Goal: Task Accomplishment & Management: Manage account settings

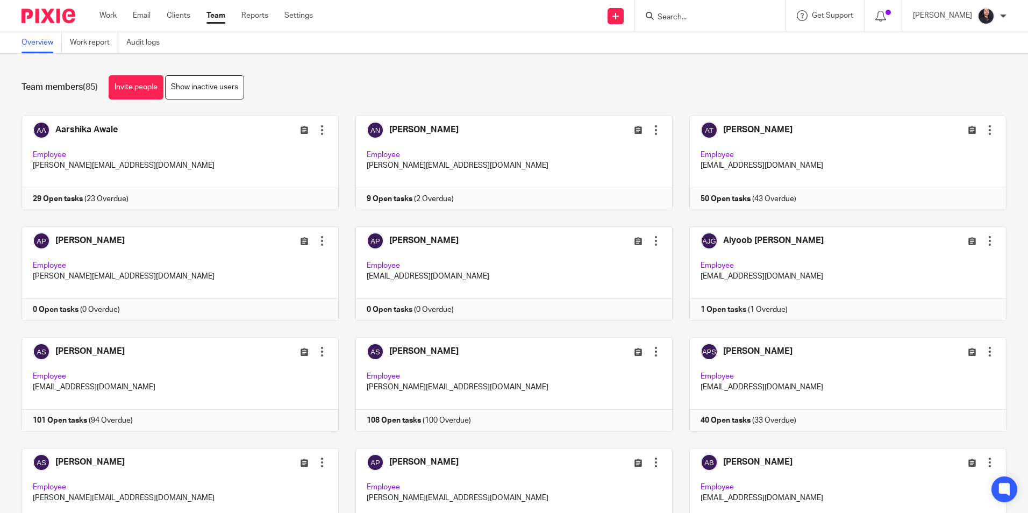
click at [483, 55] on div "Team members (85) Invite people Show inactive users Invite team members Add inv…" at bounding box center [514, 283] width 1028 height 459
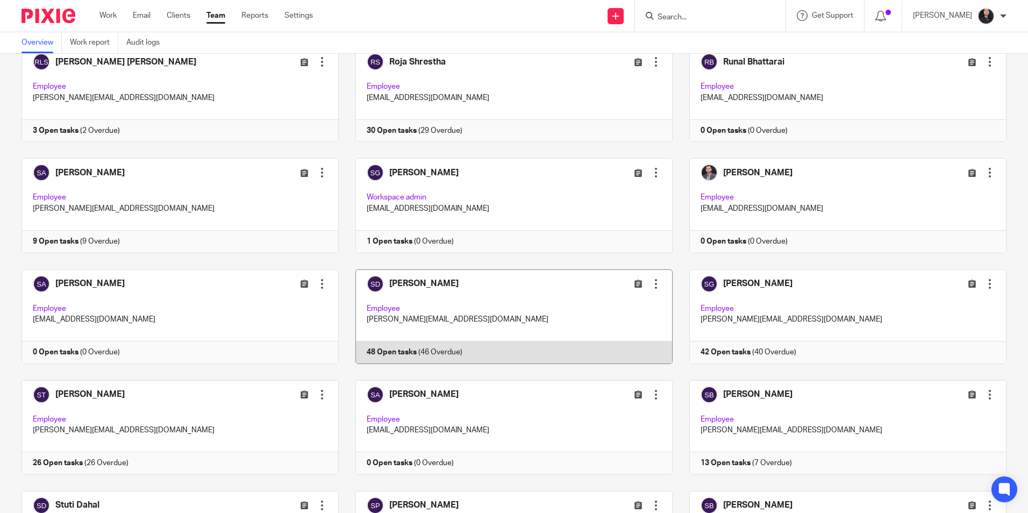
click at [508, 292] on link at bounding box center [506, 316] width 334 height 95
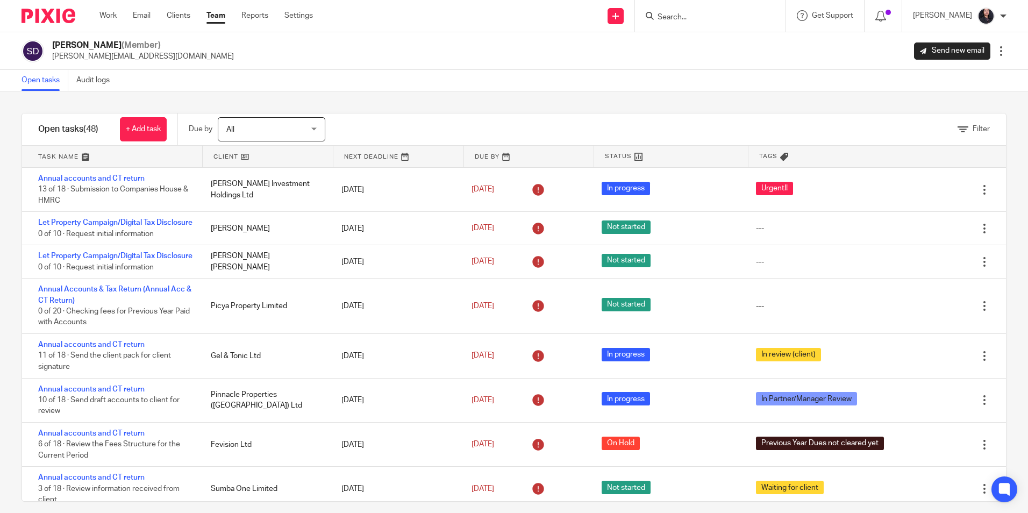
click at [714, 24] on div at bounding box center [710, 16] width 151 height 32
click at [701, 17] on input "Search" at bounding box center [705, 18] width 97 height 10
type input "feel at"
click at [709, 42] on link at bounding box center [745, 46] width 182 height 25
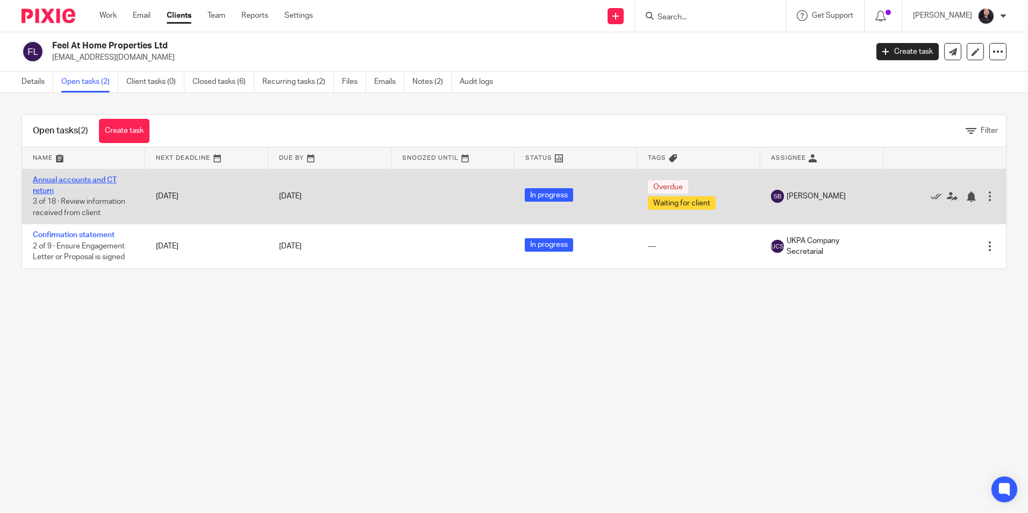
click at [76, 182] on link "Annual accounts and CT return" at bounding box center [75, 185] width 84 height 18
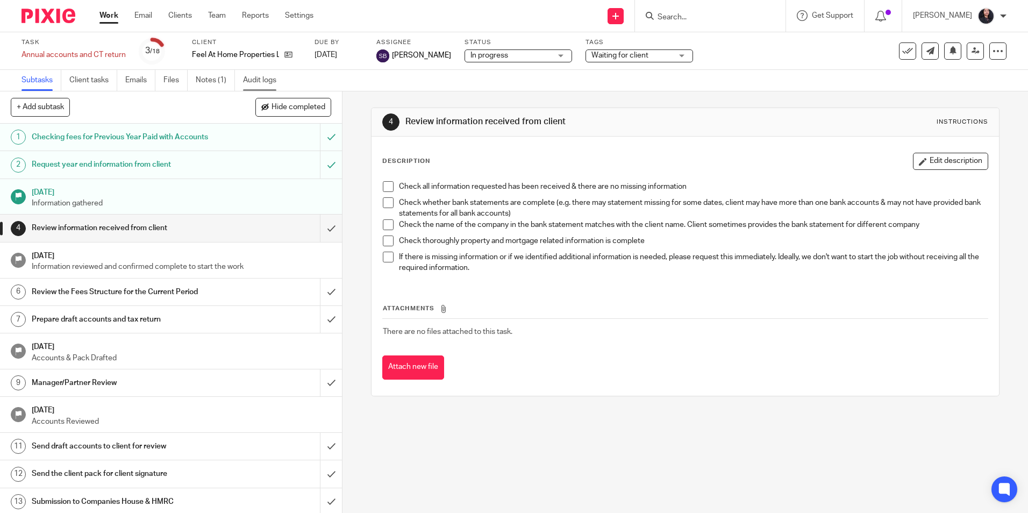
click at [268, 77] on link "Audit logs" at bounding box center [263, 80] width 41 height 21
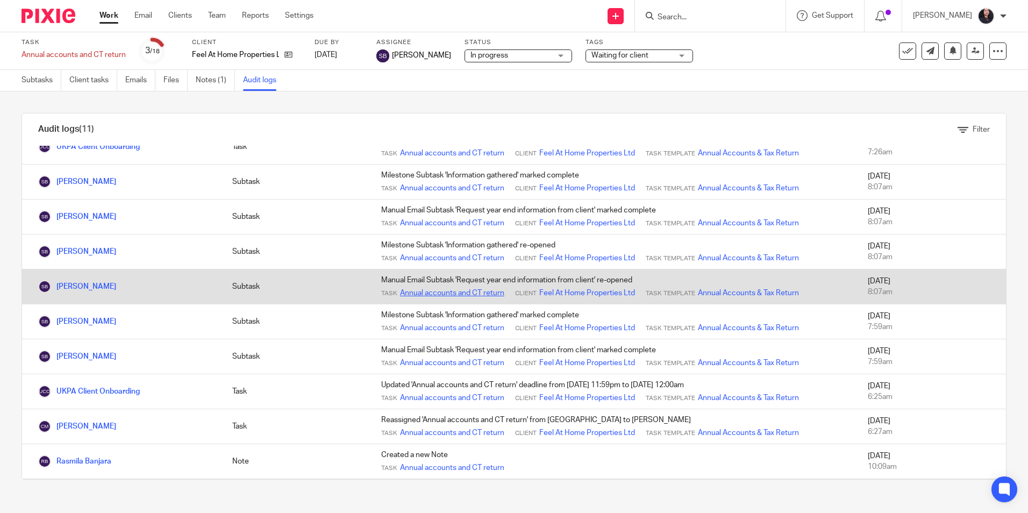
scroll to position [73, 0]
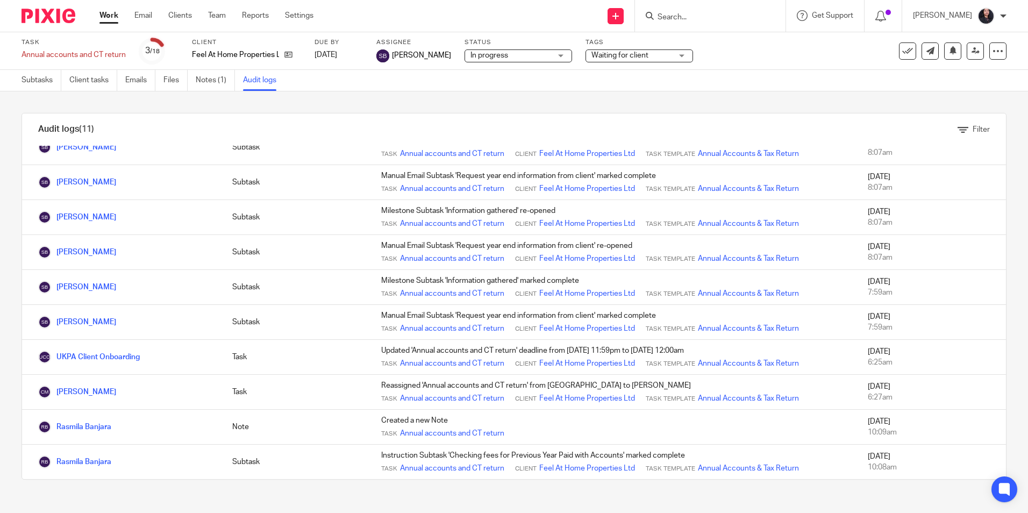
click at [694, 12] on form at bounding box center [714, 15] width 115 height 13
click at [692, 17] on input "Search" at bounding box center [705, 18] width 97 height 10
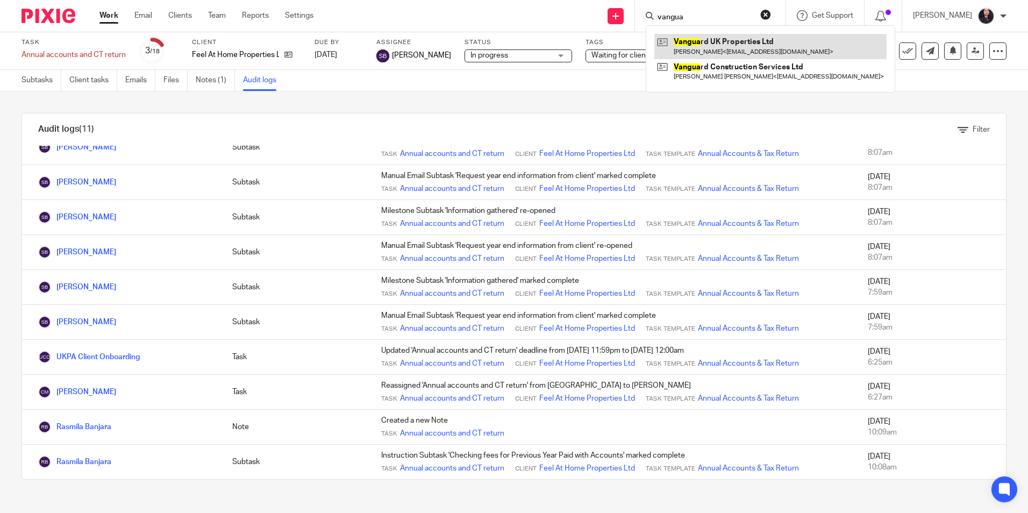
type input "vangua"
click at [712, 50] on link at bounding box center [770, 46] width 232 height 25
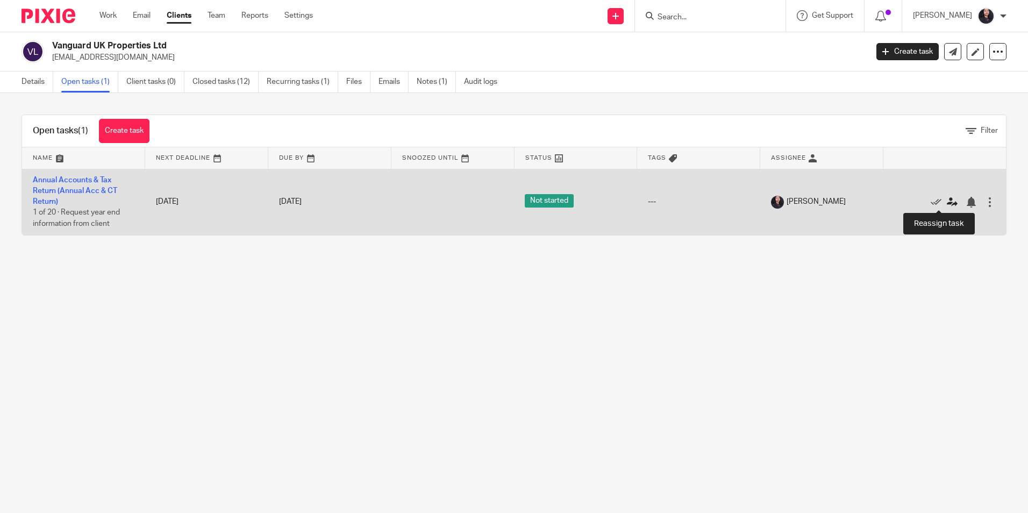
click at [947, 202] on icon at bounding box center [952, 202] width 11 height 11
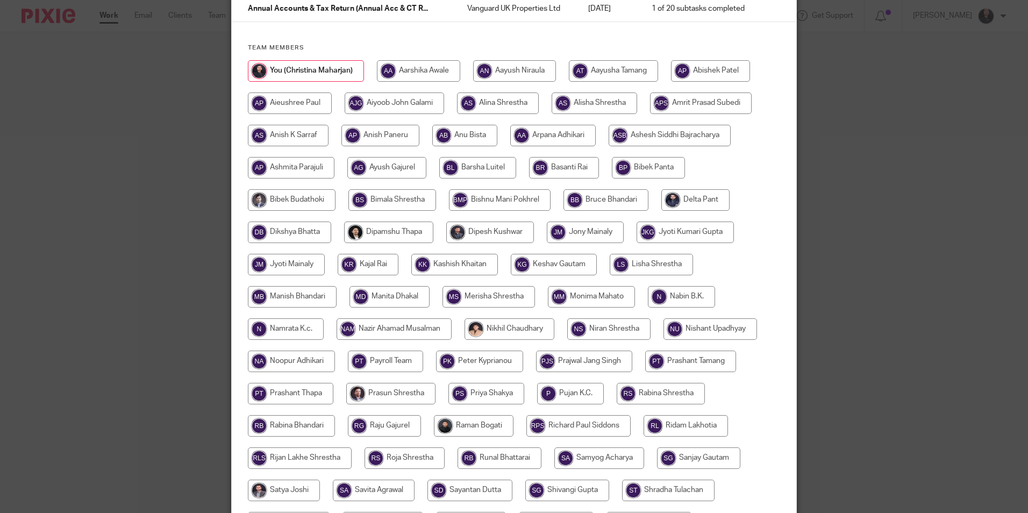
scroll to position [108, 0]
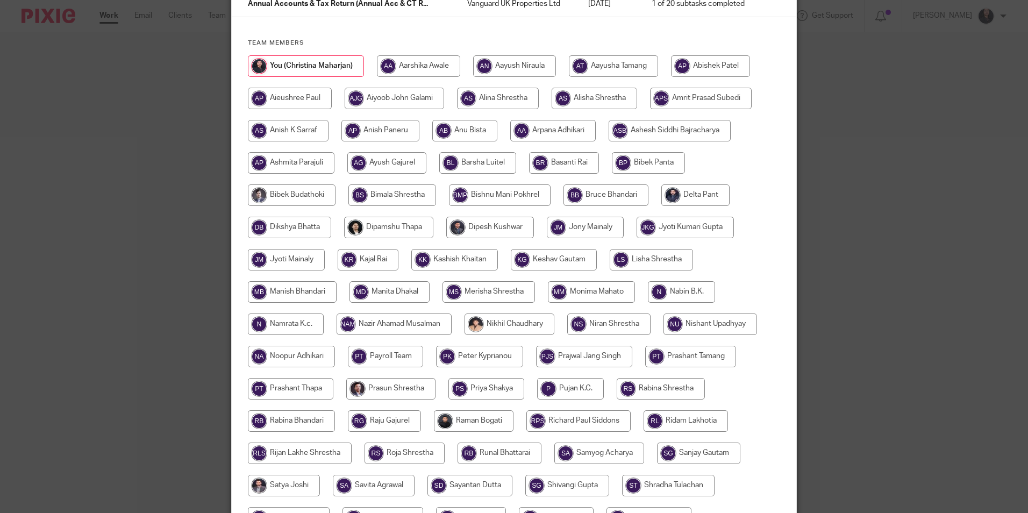
click at [578, 394] on input "radio" at bounding box center [570, 389] width 67 height 22
radio input "true"
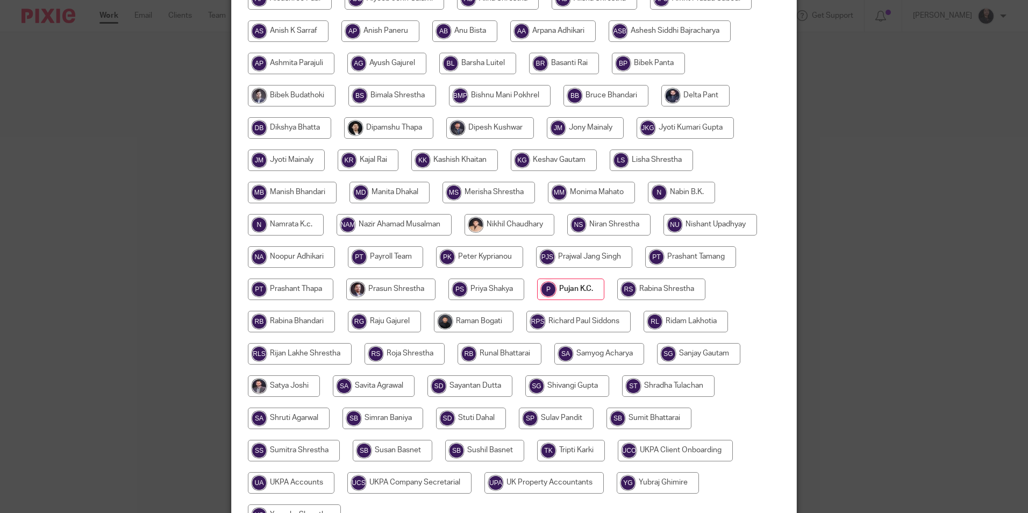
scroll to position [319, 0]
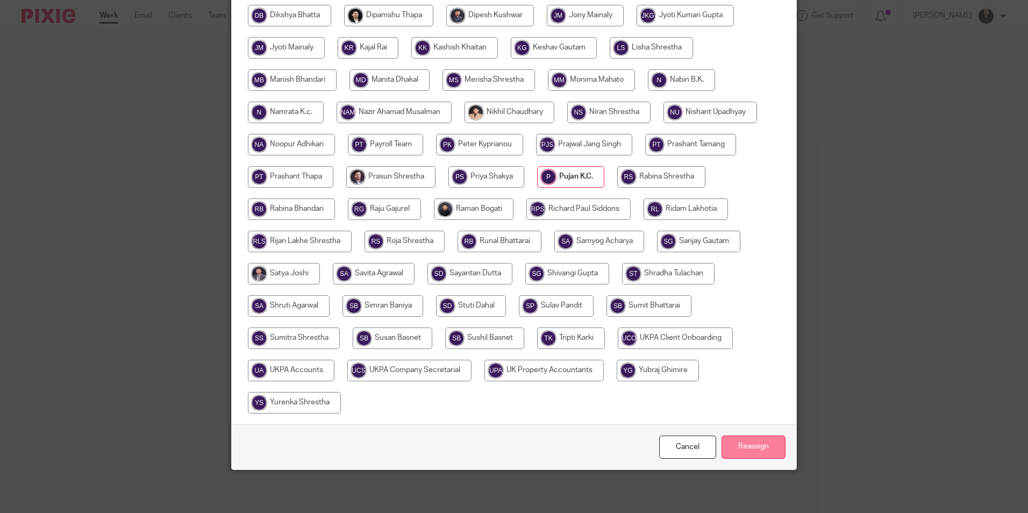
click at [737, 451] on input "Reassign" at bounding box center [754, 447] width 64 height 23
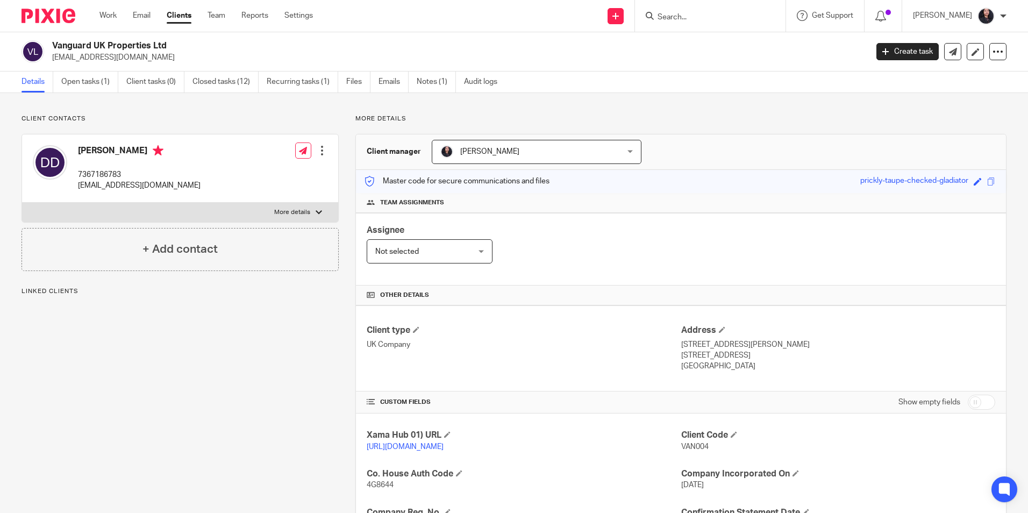
click at [487, 156] on span "[PERSON_NAME]" at bounding box center [520, 151] width 160 height 23
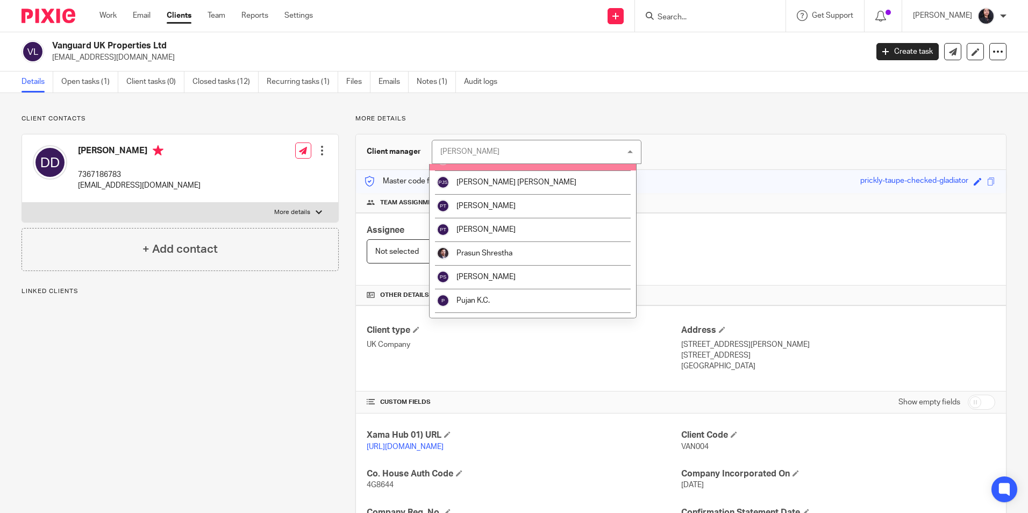
scroll to position [1183, 0]
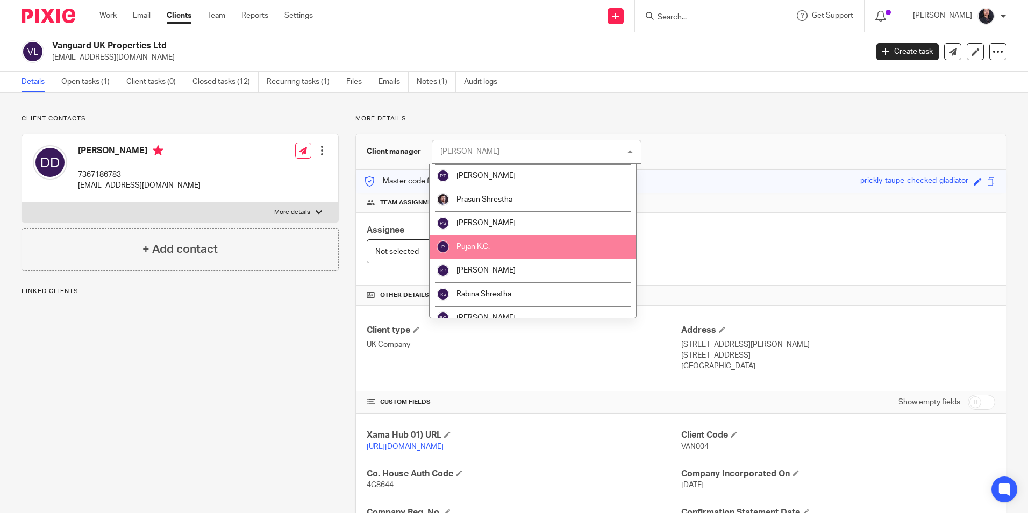
click at [482, 245] on span "Pujan K.C." at bounding box center [473, 247] width 33 height 8
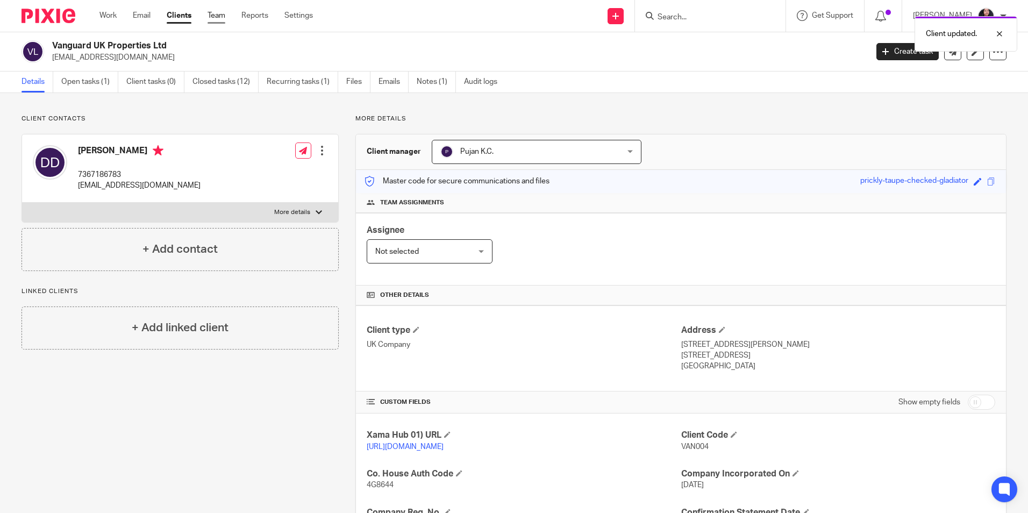
click at [220, 18] on link "Team" at bounding box center [217, 15] width 18 height 11
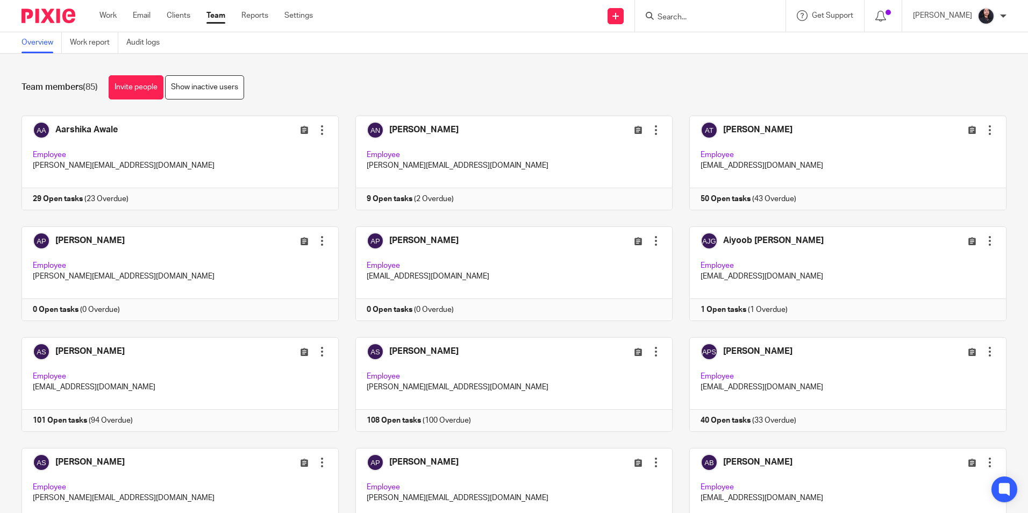
click at [410, 81] on div "Team members (85) Invite people Show inactive users" at bounding box center [514, 87] width 985 height 24
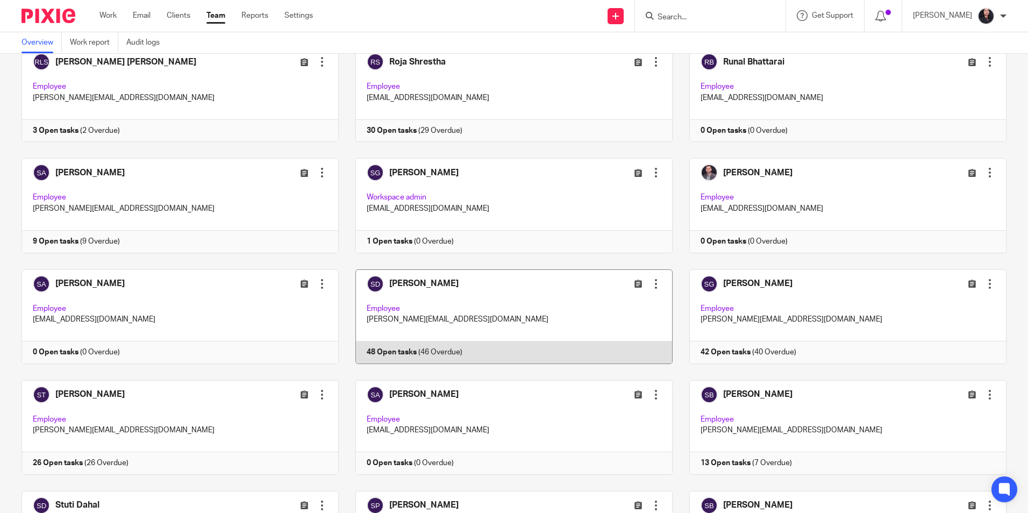
click at [488, 292] on link at bounding box center [506, 316] width 334 height 95
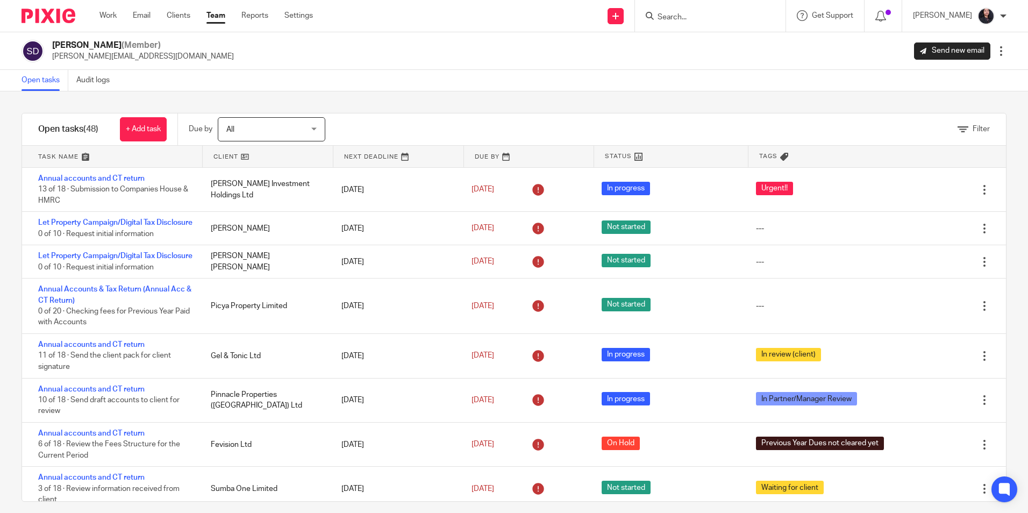
click at [688, 18] on input "Search" at bounding box center [705, 18] width 97 height 10
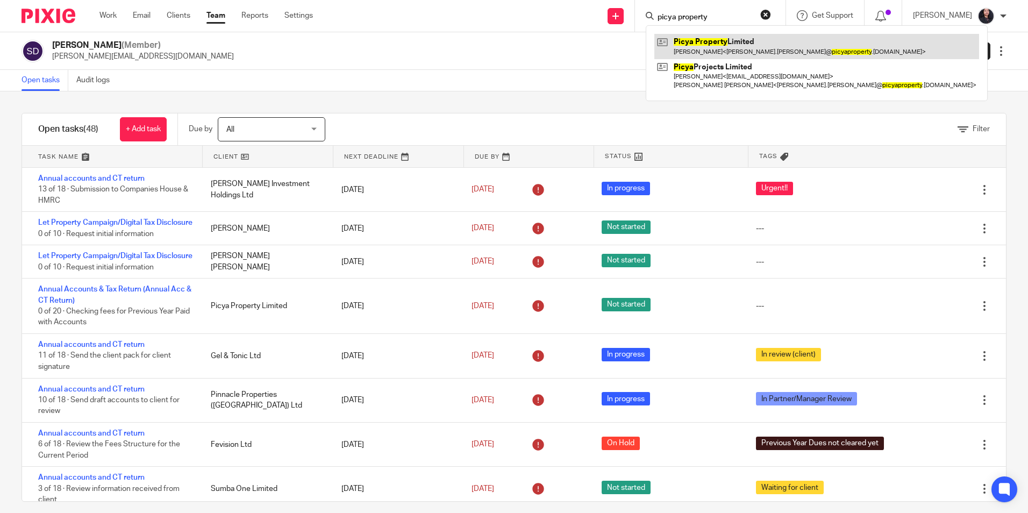
type input "picya property"
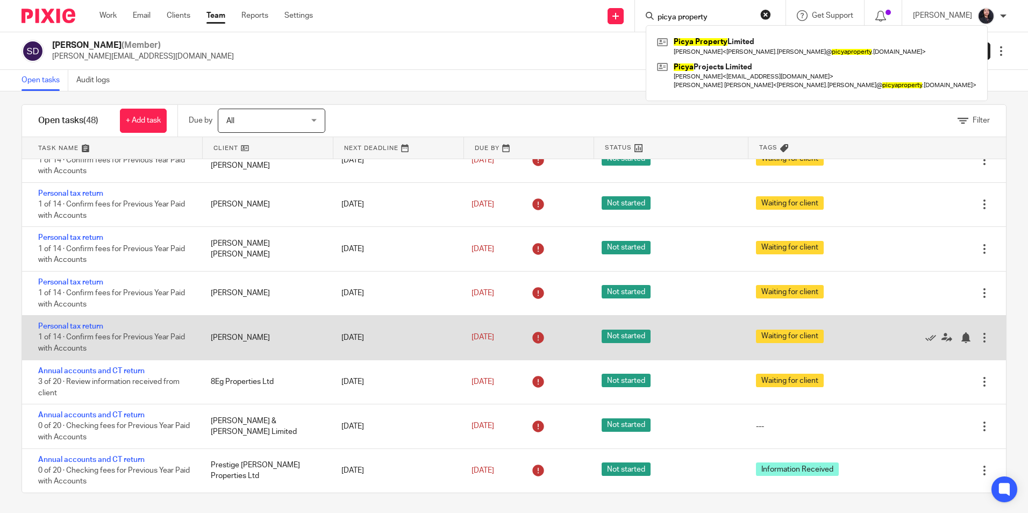
scroll to position [10, 0]
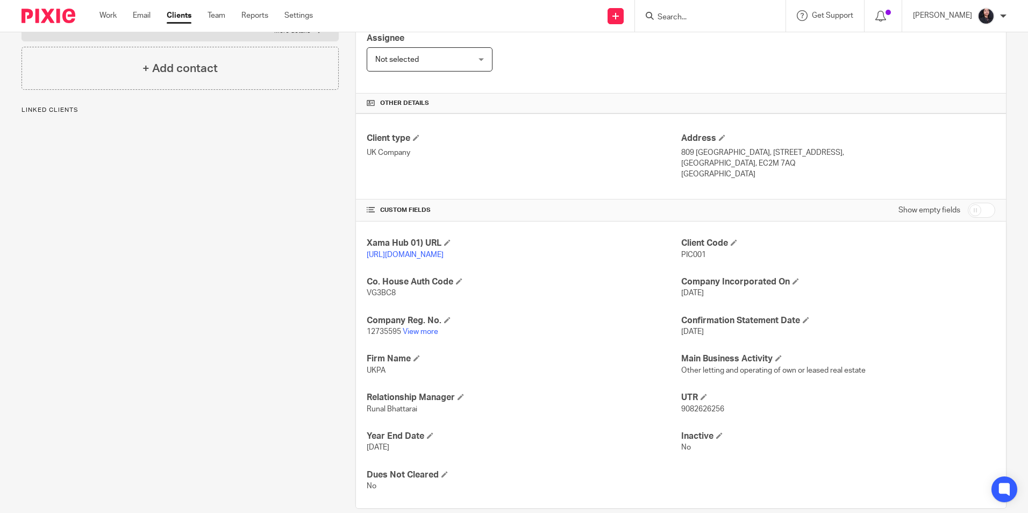
scroll to position [220, 0]
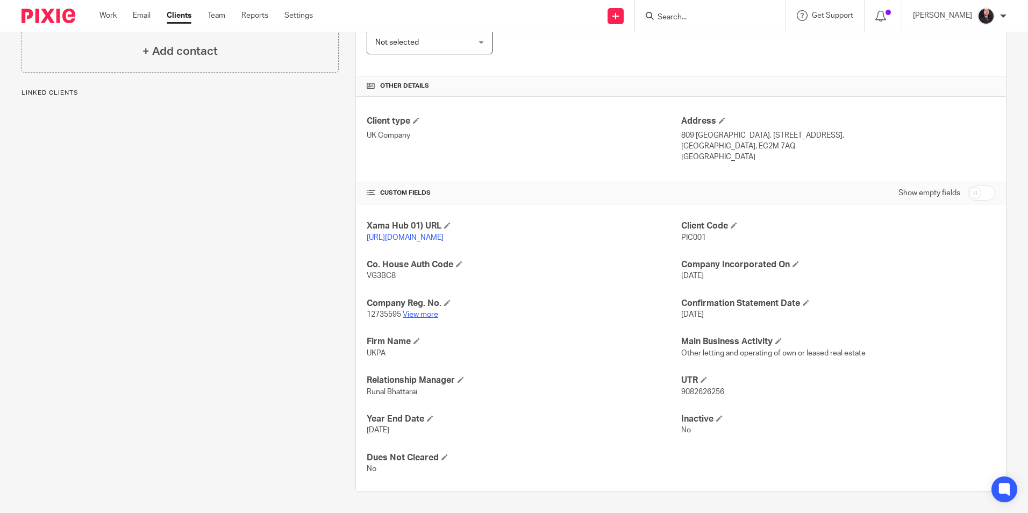
click at [427, 316] on link "View more" at bounding box center [420, 315] width 35 height 8
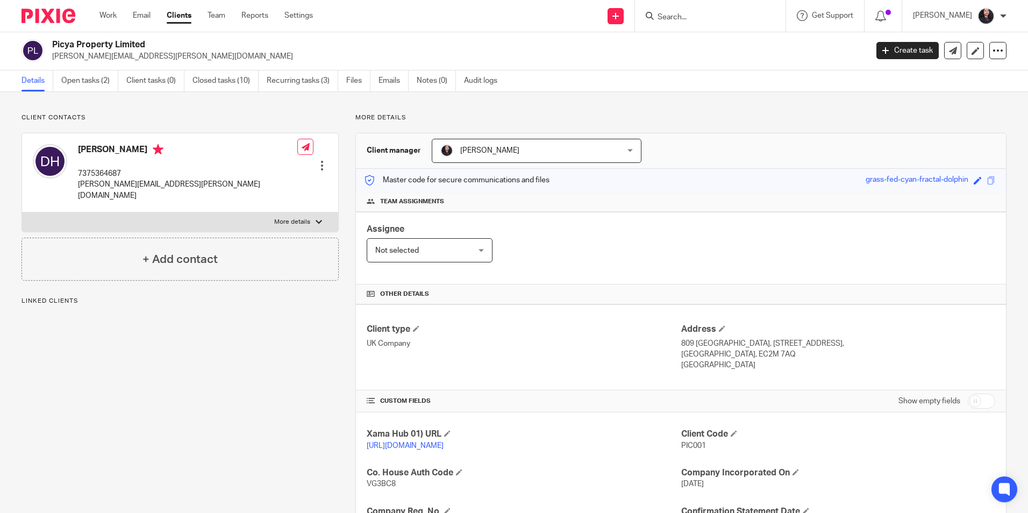
scroll to position [0, 0]
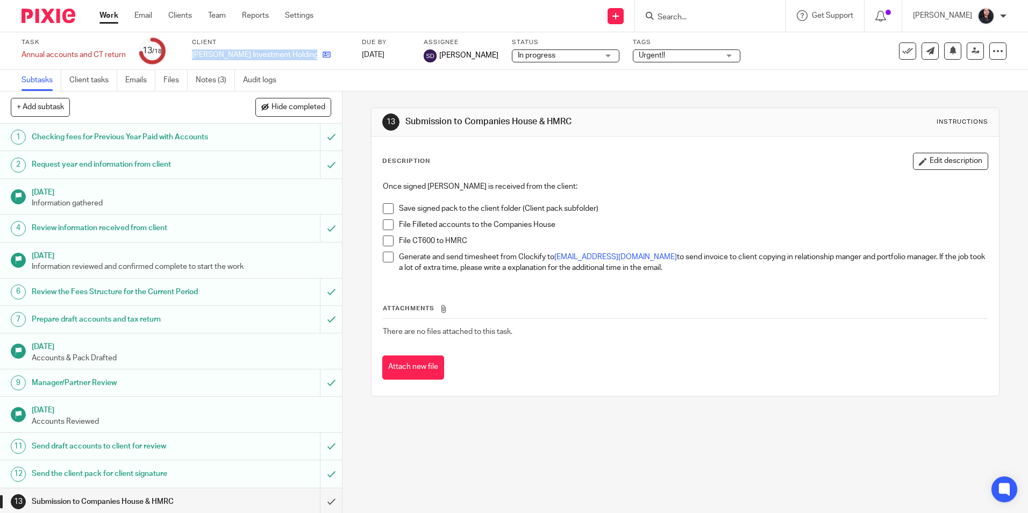
drag, startPoint x: 0, startPoint y: 0, endPoint x: 310, endPoint y: 51, distance: 313.8
click at [310, 51] on div "Task Annual accounts and CT return Save Annual accounts and CT return 13 /18 Cl…" at bounding box center [432, 51] width 821 height 26
copy div "Chamberlain Investment Holdings Ltd"
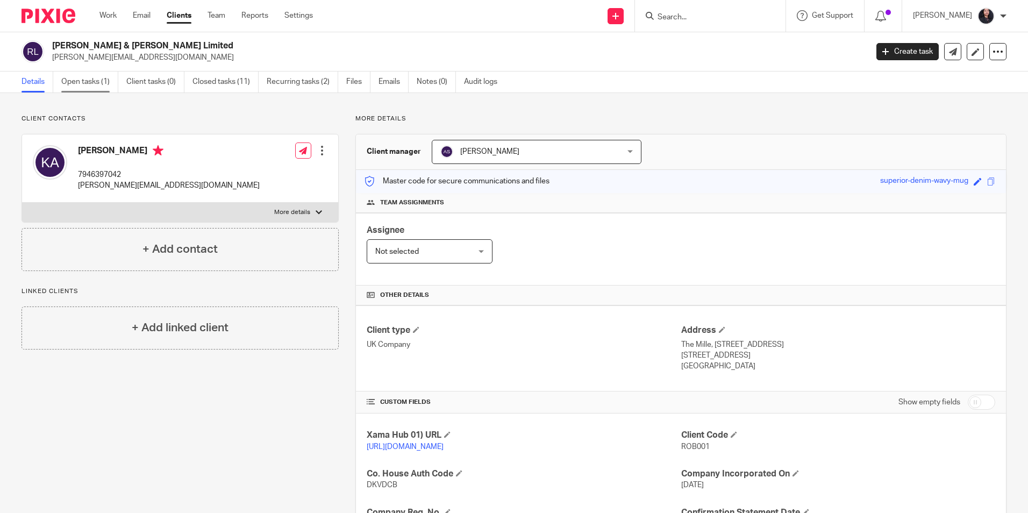
click at [90, 89] on link "Open tasks (1)" at bounding box center [89, 82] width 57 height 21
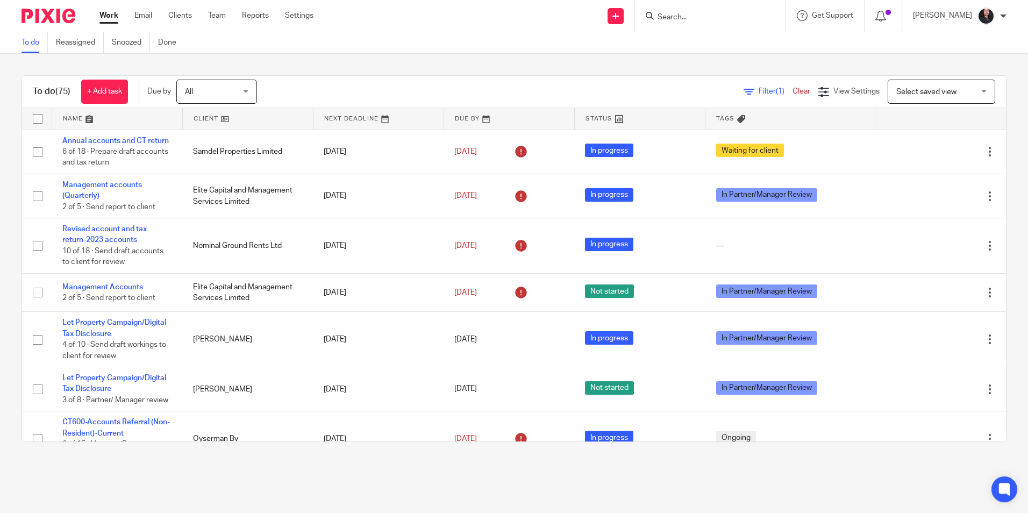
click at [680, 16] on input "Search" at bounding box center [705, 18] width 97 height 10
paste input "Terrence Ltd"
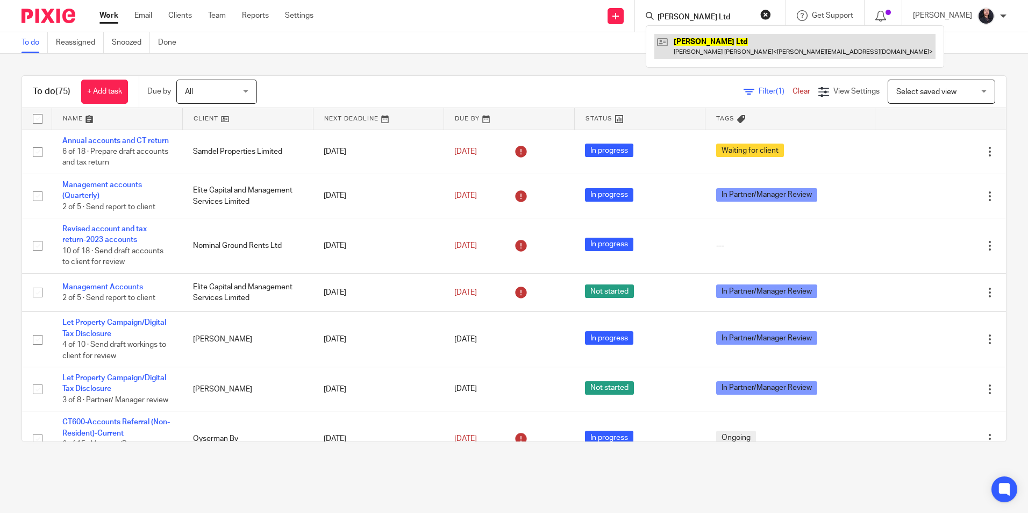
type input "Terrence Ltd"
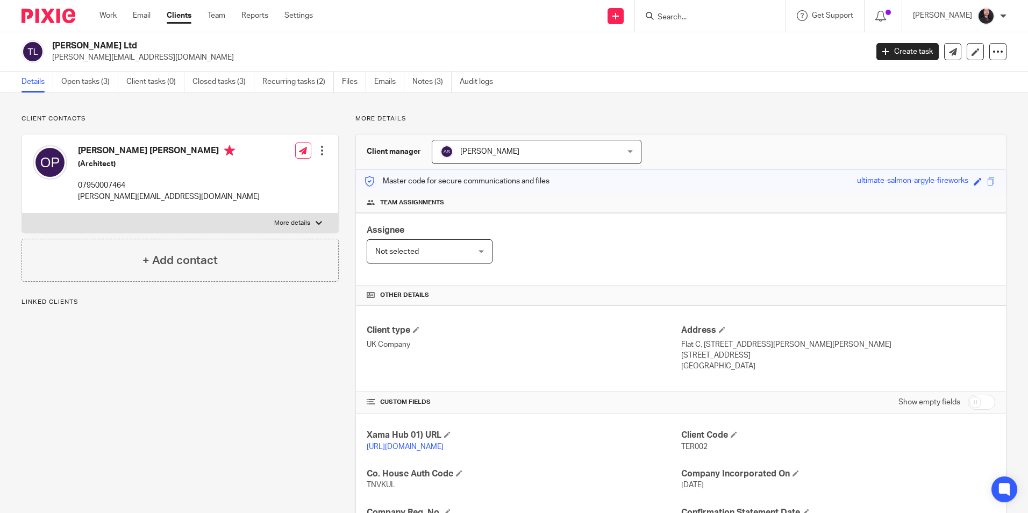
scroll to position [181, 0]
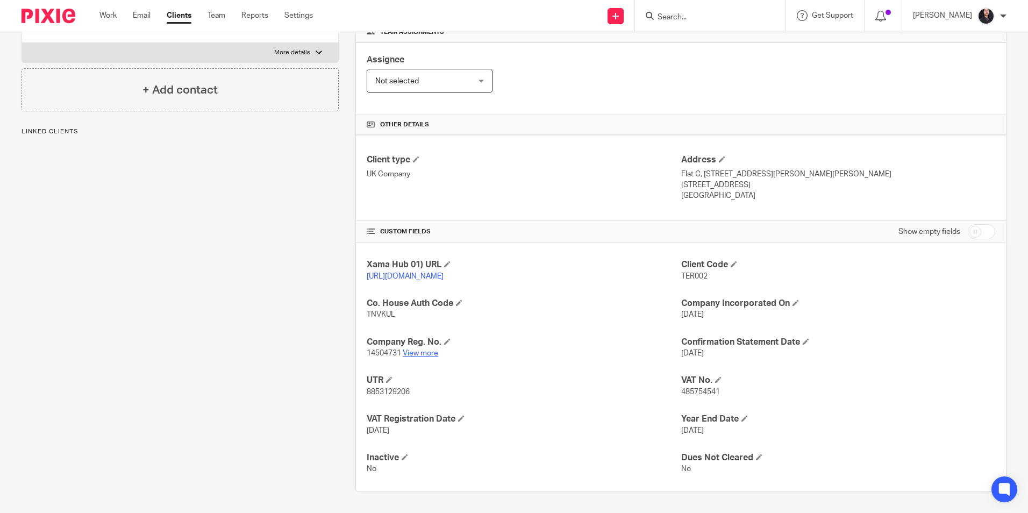
click at [428, 350] on link "View more" at bounding box center [420, 354] width 35 height 8
click at [657, 13] on input "Search" at bounding box center [705, 18] width 97 height 10
paste input "[PERSON_NAME] Designs Ltd"
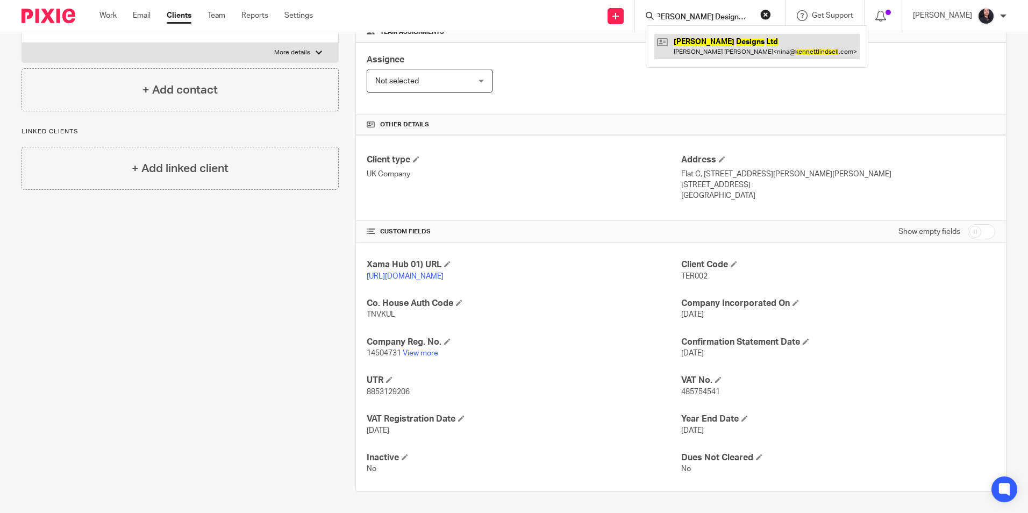
type input "[PERSON_NAME] Designs Ltd"
click at [697, 52] on link at bounding box center [756, 46] width 205 height 25
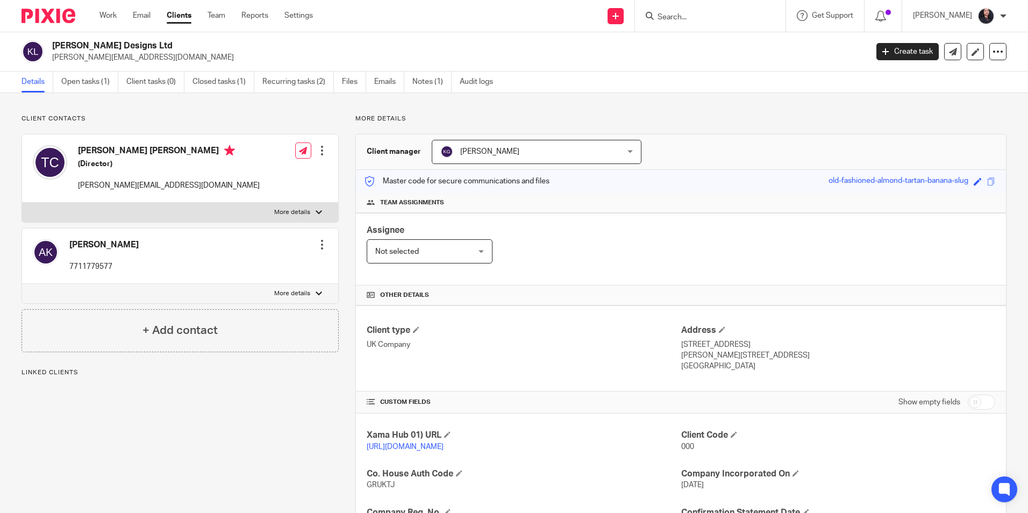
click at [101, 83] on link "Open tasks (1)" at bounding box center [89, 82] width 57 height 21
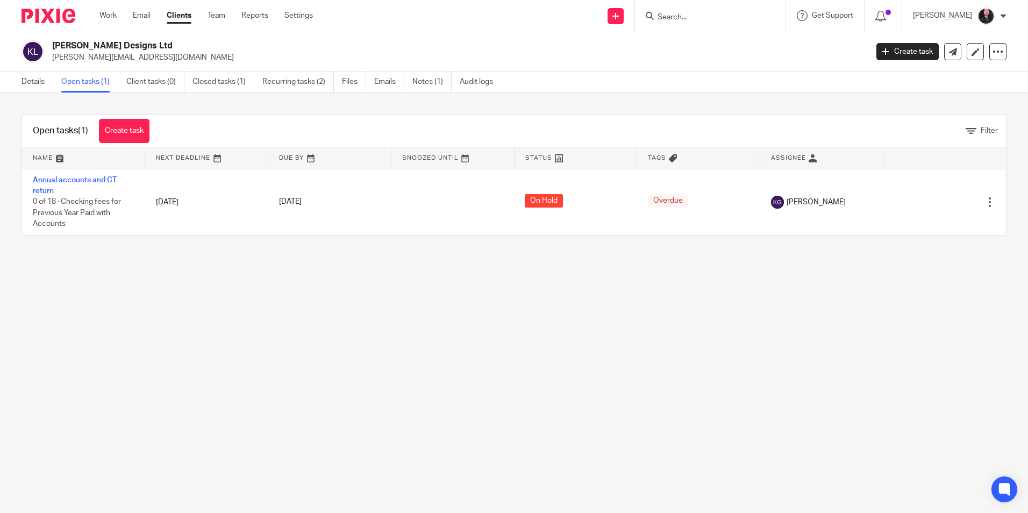
click at [660, 12] on form at bounding box center [714, 15] width 115 height 13
click at [682, 16] on input "Search" at bounding box center [705, 18] width 97 height 10
paste input "Agricultural Support Ltd"
type input "Agricultural Support Ltd"
drag, startPoint x: 686, startPoint y: 42, endPoint x: 682, endPoint y: 94, distance: 52.3
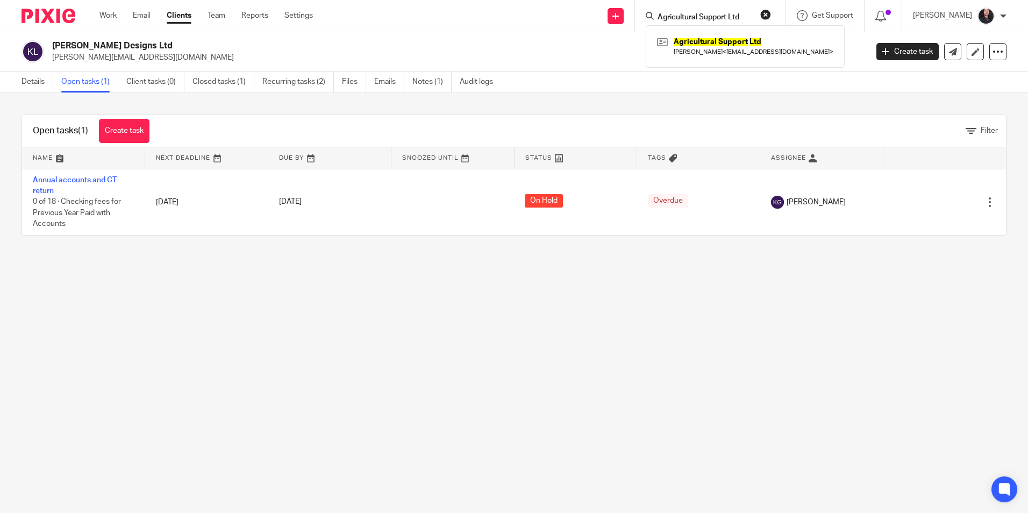
click at [686, 42] on link at bounding box center [745, 46] width 182 height 25
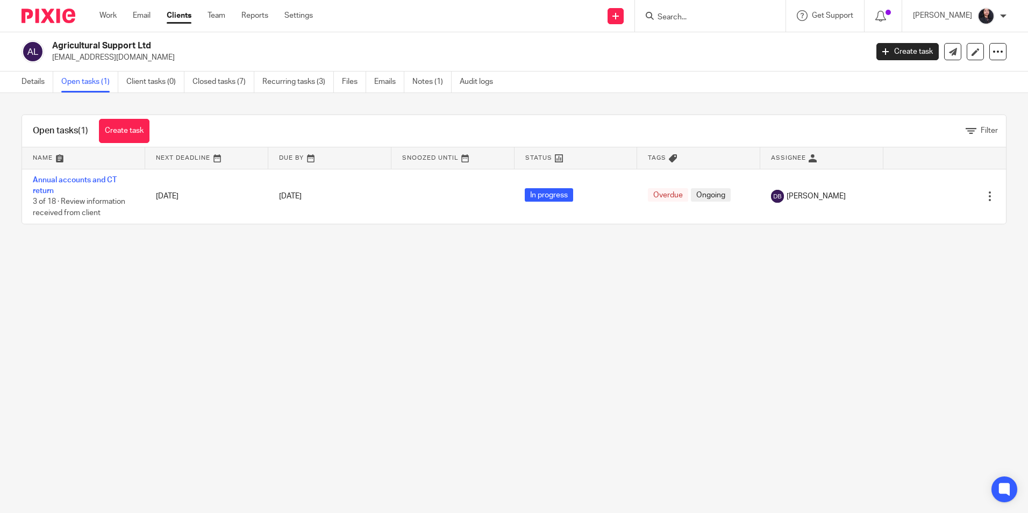
click at [668, 22] on input "Search" at bounding box center [705, 18] width 97 height 10
paste input "R Chatoo Properties Ltd"
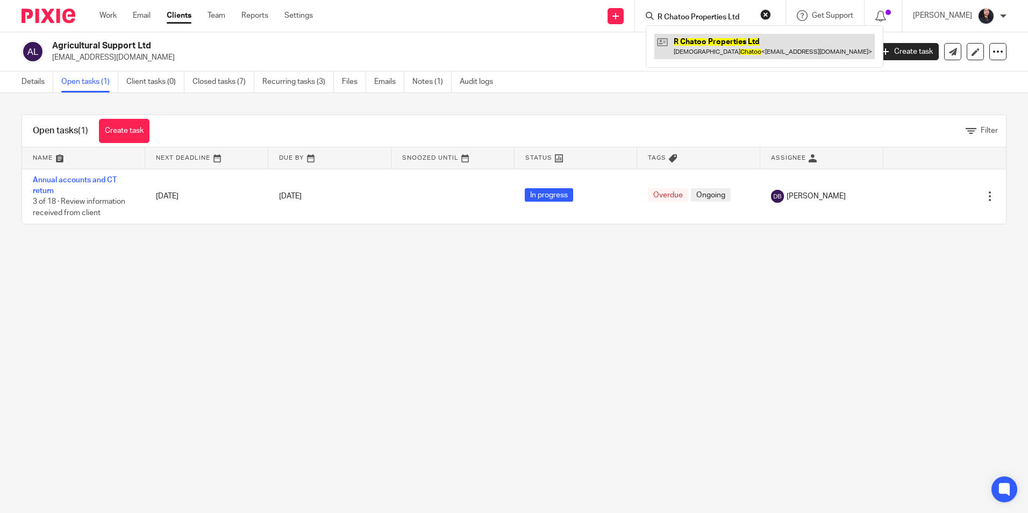
type input "R Chatoo Properties Ltd"
click at [683, 51] on link at bounding box center [764, 46] width 220 height 25
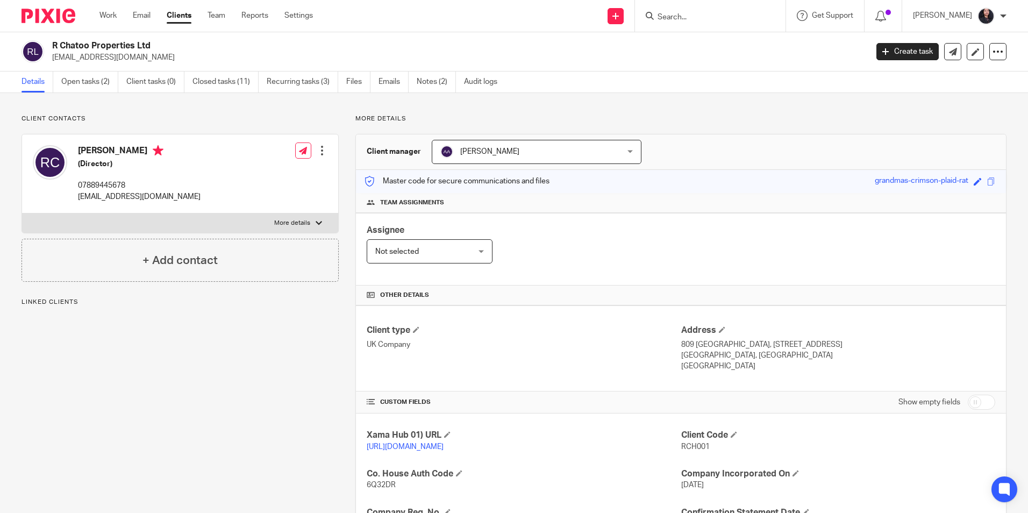
click at [87, 90] on link "Open tasks (2)" at bounding box center [89, 82] width 57 height 21
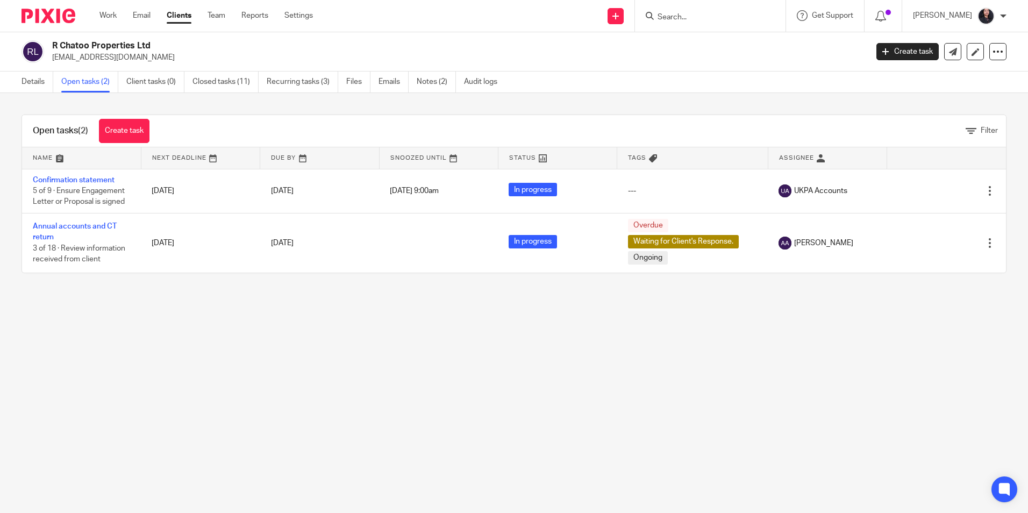
click at [701, 14] on input "Search" at bounding box center [705, 18] width 97 height 10
type input "CHANGE PLEASE"
click at [706, 42] on link at bounding box center [745, 46] width 182 height 25
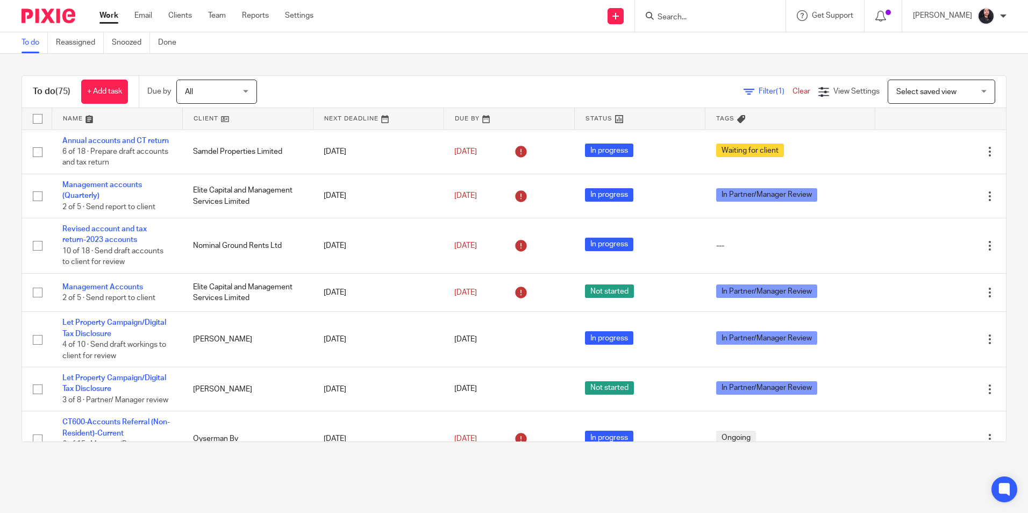
click at [678, 22] on input "Search" at bounding box center [705, 18] width 97 height 10
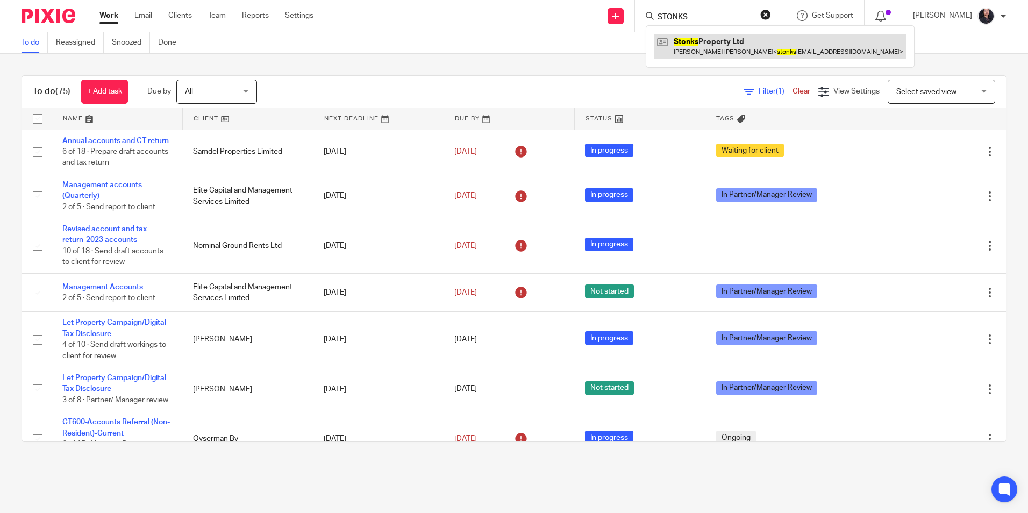
type input "STONKS"
click at [695, 56] on link at bounding box center [780, 46] width 252 height 25
